Goal: Information Seeking & Learning: Learn about a topic

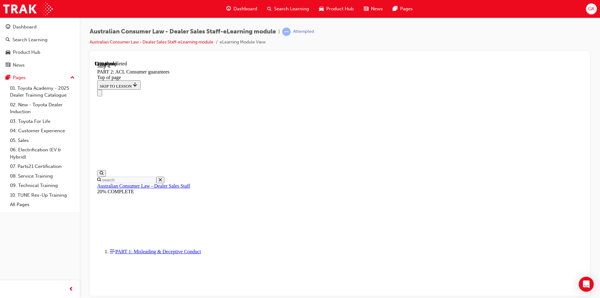
scroll to position [1013, 0]
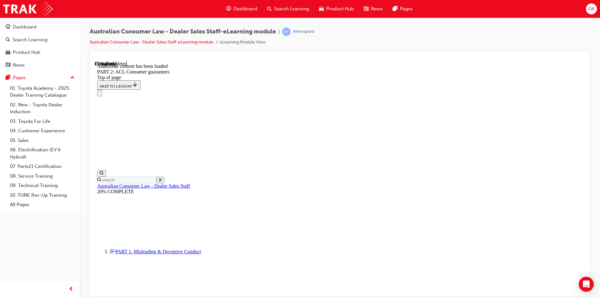
scroll to position [1566, 0]
